Goal: Task Accomplishment & Management: Manage account settings

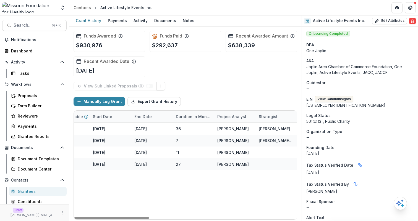
scroll to position [0, 435]
drag, startPoint x: 255, startPoint y: 121, endPoint x: 272, endPoint y: 123, distance: 17.3
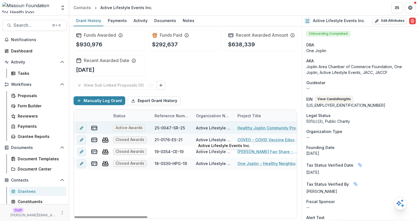
scroll to position [0, 0]
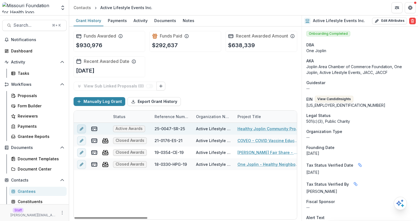
click at [81, 131] on icon "edit" at bounding box center [81, 129] width 4 height 4
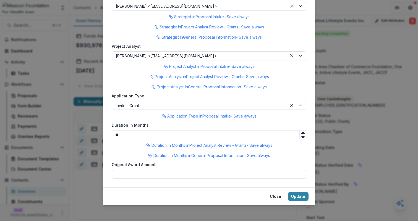
scroll to position [506, 0]
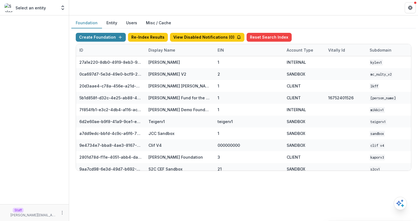
click at [161, 24] on button "Misc / Cache" at bounding box center [159, 23] width 34 height 11
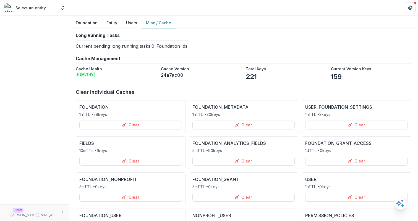
click at [229, 19] on div "Foundation Entity Users Misc / Cache" at bounding box center [243, 23] width 344 height 11
